Goal: Task Accomplishment & Management: Use online tool/utility

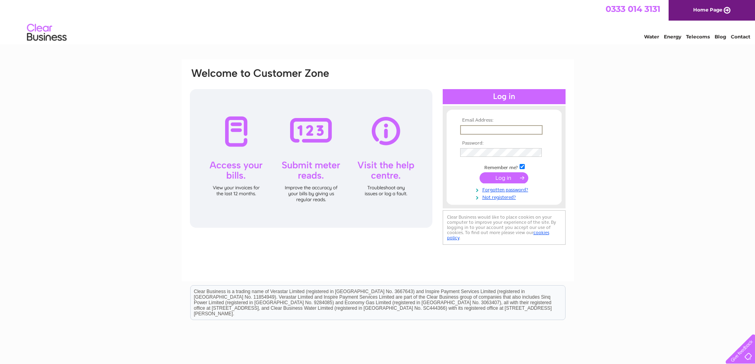
click at [475, 131] on input "text" at bounding box center [501, 130] width 82 height 10
type input "[EMAIL_ADDRESS][DOMAIN_NAME]"
click at [503, 180] on input "submit" at bounding box center [504, 177] width 49 height 11
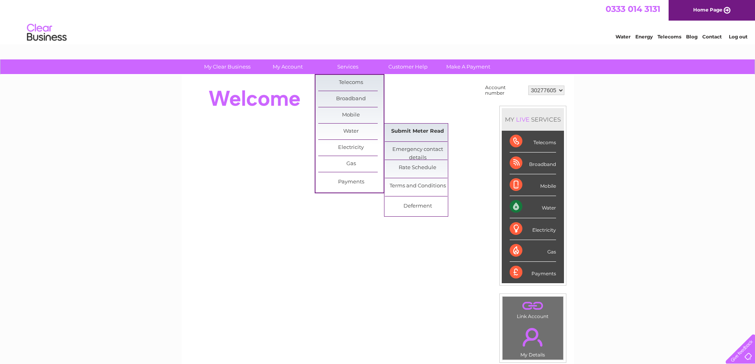
click at [424, 133] on link "Submit Meter Read" at bounding box center [417, 132] width 65 height 16
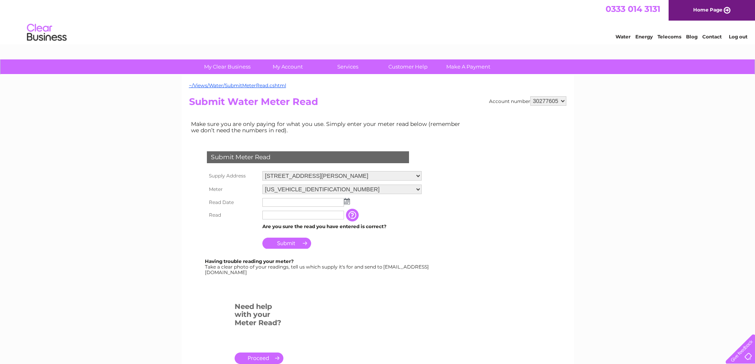
click at [349, 203] on img at bounding box center [347, 201] width 6 height 6
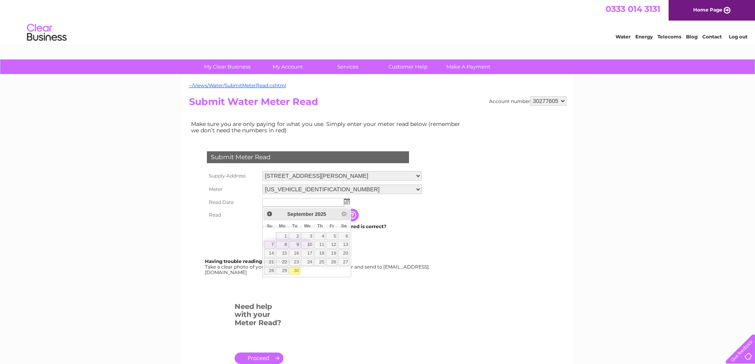
click at [378, 208] on td at bounding box center [341, 202] width 163 height 13
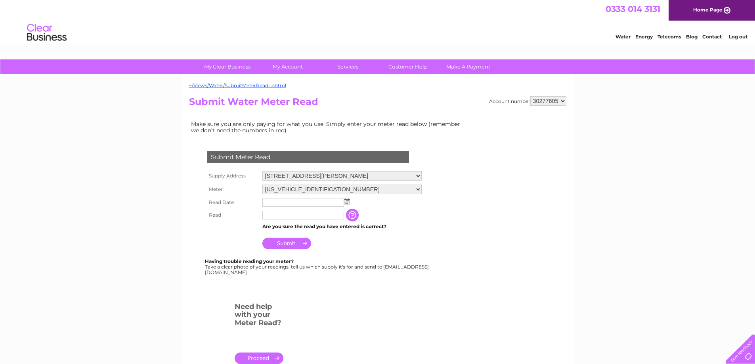
click at [346, 204] on img at bounding box center [347, 201] width 6 height 6
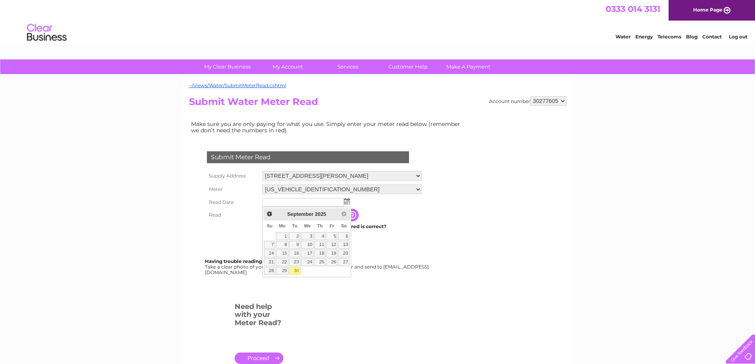
click at [297, 273] on link "30" at bounding box center [294, 271] width 11 height 8
type input "2025/09/30"
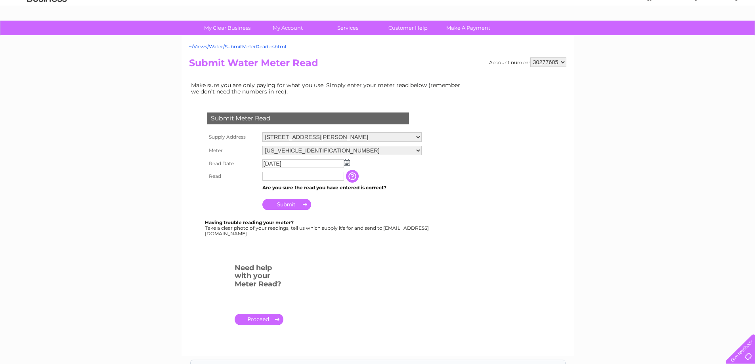
scroll to position [66, 0]
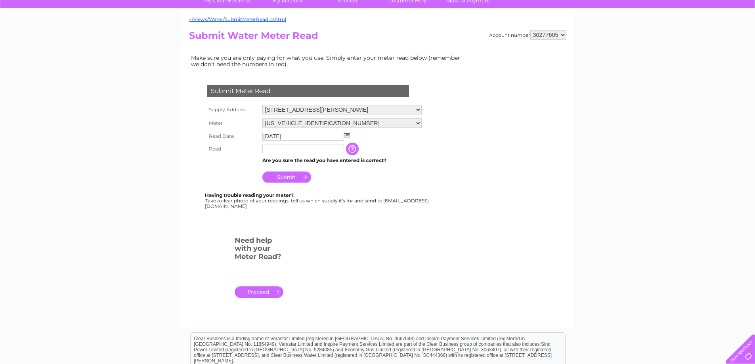
click at [299, 146] on input "text" at bounding box center [303, 149] width 82 height 9
type input "2349"
click at [292, 179] on input "Submit" at bounding box center [286, 177] width 49 height 11
